Goal: Check status: Check status

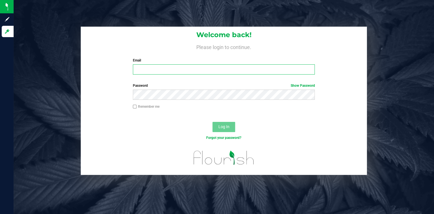
click at [176, 69] on input "Email" at bounding box center [224, 69] width 182 height 10
type input "[EMAIL_ADDRESS][DOMAIN_NAME]"
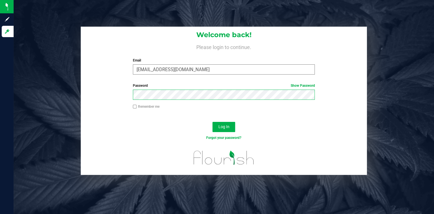
click at [213, 122] on button "Log In" at bounding box center [224, 127] width 23 height 10
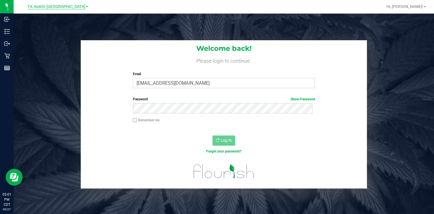
click at [62, 7] on span "TX Austin [GEOGRAPHIC_DATA]" at bounding box center [56, 6] width 58 height 5
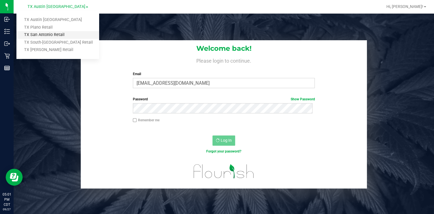
click at [40, 37] on link "TX San Antonio Retail" at bounding box center [57, 35] width 83 height 8
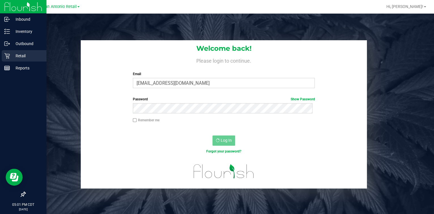
click at [8, 56] on icon at bounding box center [7, 56] width 6 height 6
click at [12, 55] on p "Retail" at bounding box center [27, 55] width 34 height 7
click at [2, 54] on div "Retail" at bounding box center [24, 55] width 45 height 11
click at [10, 52] on div "Retail" at bounding box center [24, 55] width 45 height 11
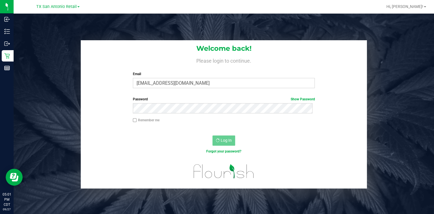
click at [46, 135] on div "Welcome back! Please login to continue. Email [EMAIL_ADDRESS][DOMAIN_NAME] Requ…" at bounding box center [223, 114] width 429 height 149
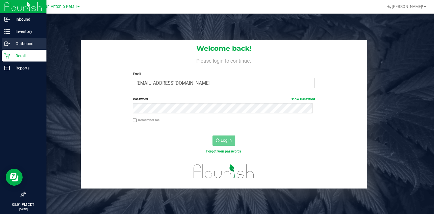
click at [6, 45] on icon at bounding box center [7, 44] width 6 height 6
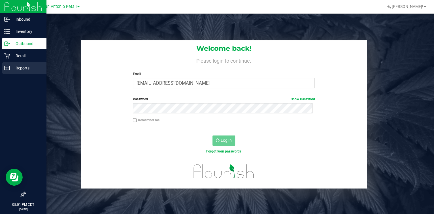
click at [18, 70] on p "Reports" at bounding box center [27, 68] width 34 height 7
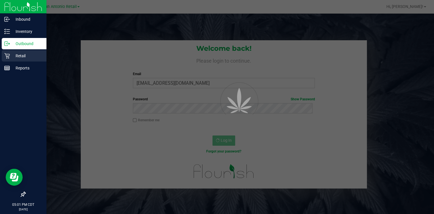
click at [11, 55] on p "Retail" at bounding box center [27, 55] width 34 height 7
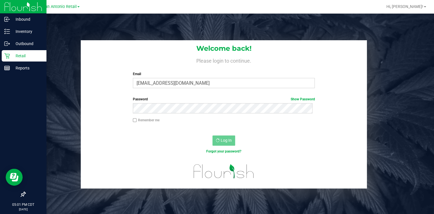
click at [11, 55] on p "Retail" at bounding box center [27, 55] width 34 height 7
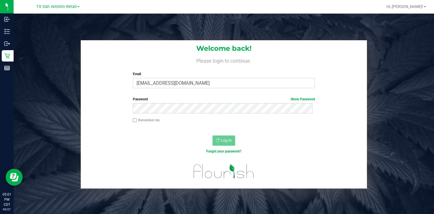
click at [319, 24] on div "Welcome back! Please login to continue. Email [EMAIL_ADDRESS][DOMAIN_NAME] Requ…" at bounding box center [224, 121] width 421 height 214
click at [143, 14] on div "Welcome back! Please login to continue. Email [EMAIL_ADDRESS][DOMAIN_NAME] Requ…" at bounding box center [224, 121] width 421 height 214
drag, startPoint x: 223, startPoint y: 130, endPoint x: 223, endPoint y: 137, distance: 6.8
click at [223, 132] on div at bounding box center [224, 130] width 286 height 5
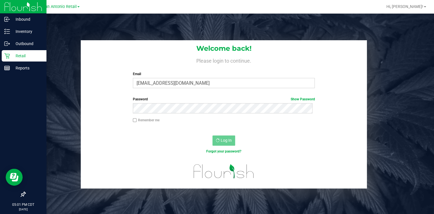
click at [0, 93] on div at bounding box center [23, 132] width 46 height 114
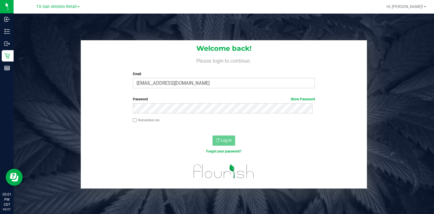
click at [187, 47] on h1 "Welcome back!" at bounding box center [224, 48] width 286 height 7
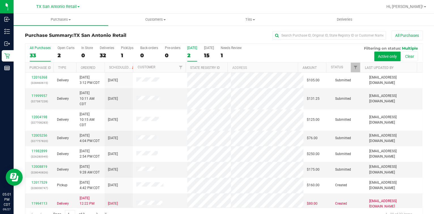
click at [194, 57] on div "2" at bounding box center [192, 55] width 10 height 7
click at [0, 0] on input "[DATE] 2" at bounding box center [0, 0] width 0 height 0
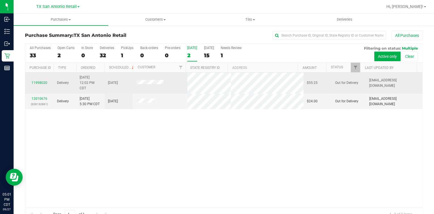
click at [44, 80] on div "11998020" at bounding box center [40, 82] width 22 height 5
click at [43, 81] on link "11998020" at bounding box center [39, 83] width 16 height 4
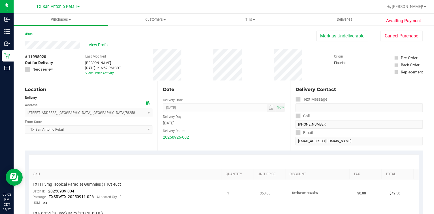
click at [388, 32] on button "Cancel Purchase" at bounding box center [401, 36] width 43 height 11
click at [347, 14] on uib-tab-heading "Deliveries" at bounding box center [345, 19] width 94 height 11
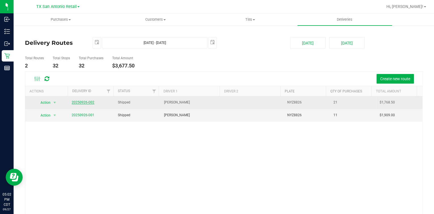
click at [78, 103] on link "20250926-002" at bounding box center [83, 102] width 23 height 4
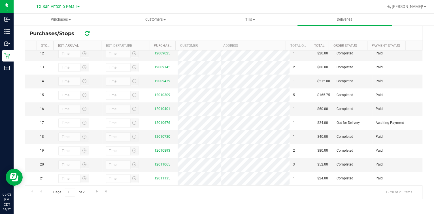
scroll to position [199, 0]
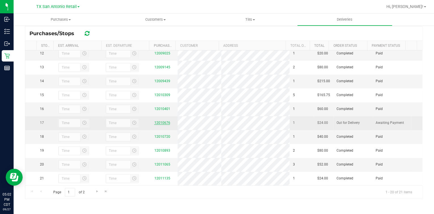
click at [161, 121] on link "12010676" at bounding box center [162, 123] width 16 height 4
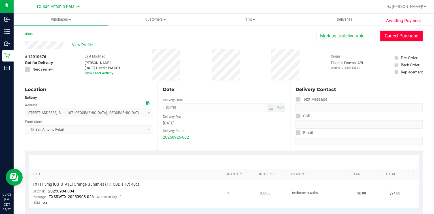
click at [409, 39] on button "Cancel Purchase" at bounding box center [401, 36] width 43 height 11
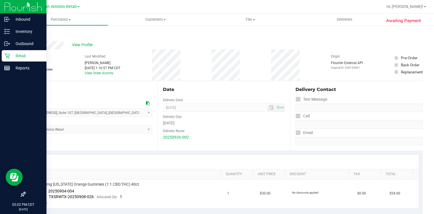
click at [4, 55] on icon at bounding box center [7, 56] width 6 height 6
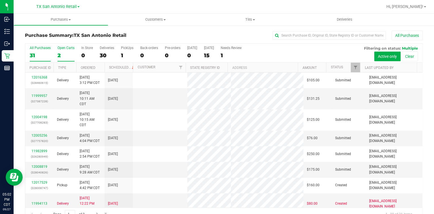
click at [69, 50] on label "Open Carts 2" at bounding box center [66, 54] width 17 height 16
click at [0, 0] on input "Open Carts 2" at bounding box center [0, 0] width 0 height 0
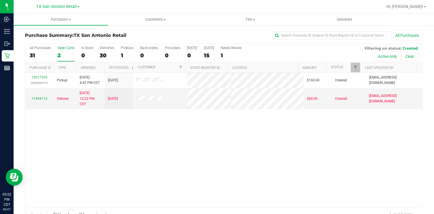
drag, startPoint x: 196, startPoint y: 156, endPoint x: 197, endPoint y: 145, distance: 11.1
click at [196, 156] on div "12017529 (328008747) Pickup [DATE] 4:42 PM CDT 9/30/2025 $160.00 Created [EMAIL…" at bounding box center [223, 140] width 397 height 135
click at [224, 140] on div "12017529 (328008747) Pickup [DATE] 4:42 PM CDT 9/30/2025 $160.00 Created [EMAIL…" at bounding box center [223, 140] width 397 height 135
click at [117, 59] on div "All Purchases 31 Open Carts 2 In Store 0 Deliveries 30 PickUps 1 Back-orders 0 …" at bounding box center [223, 53] width 397 height 19
click at [228, 48] on div "Needs Review" at bounding box center [231, 48] width 21 height 4
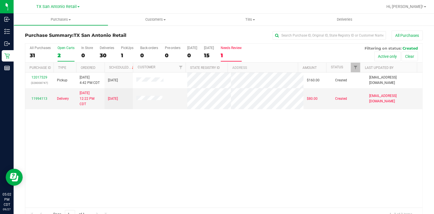
click at [0, 0] on input "Needs Review 1" at bounding box center [0, 0] width 0 height 0
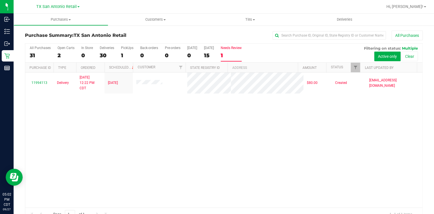
click at [72, 10] on div "TX San Antonio Retail" at bounding box center [57, 6] width 83 height 9
click at [73, 6] on span "TX San Antonio Retail" at bounding box center [56, 6] width 41 height 5
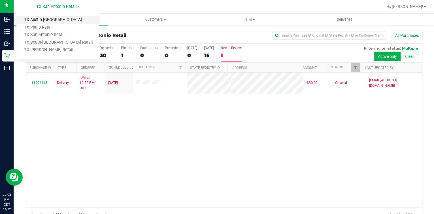
click at [54, 20] on link "TX Austin [GEOGRAPHIC_DATA]" at bounding box center [57, 20] width 83 height 8
